Goal: Task Accomplishment & Management: Use online tool/utility

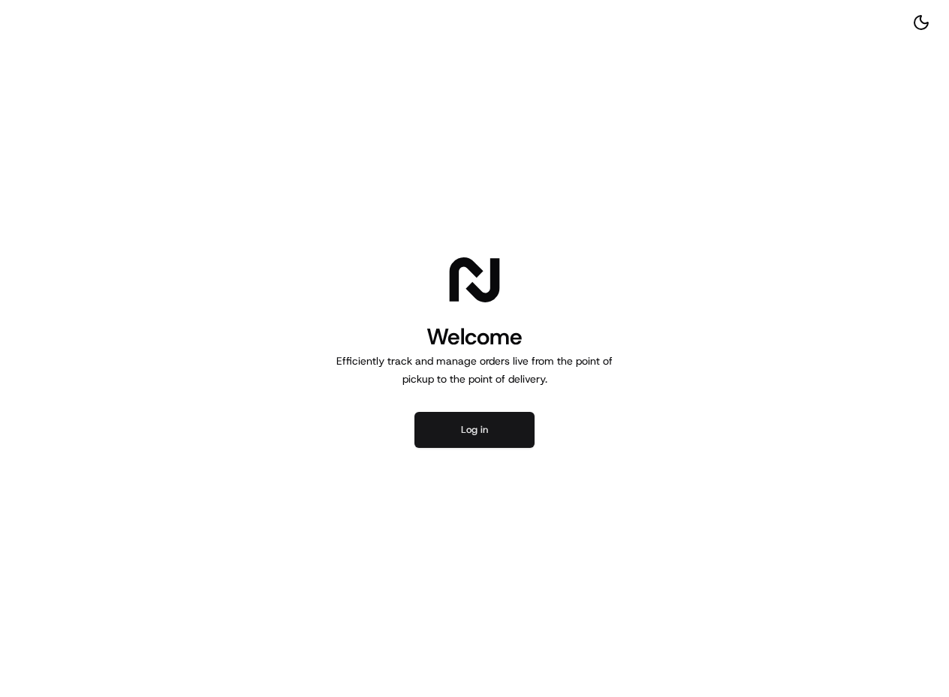
click at [490, 427] on button "Log in" at bounding box center [474, 430] width 120 height 36
